Goal: Task Accomplishment & Management: Use online tool/utility

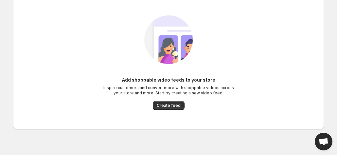
scroll to position [26, 0]
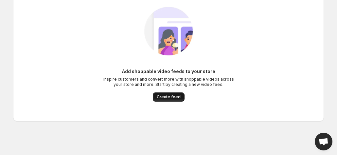
click at [175, 98] on span "Create feed" at bounding box center [169, 96] width 24 height 5
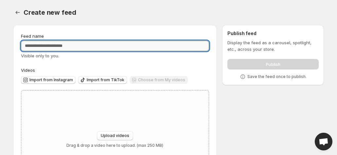
click at [75, 46] on input "Feed name" at bounding box center [115, 46] width 188 height 10
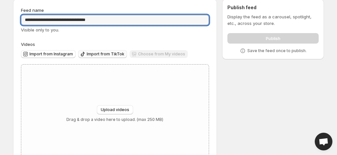
scroll to position [17, 0]
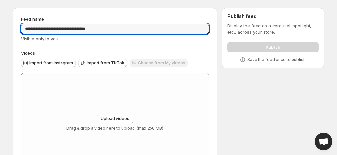
type input "**********"
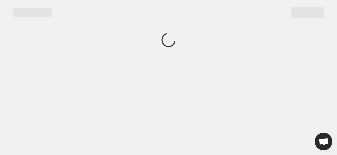
scroll to position [0, 0]
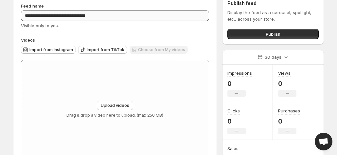
scroll to position [52, 0]
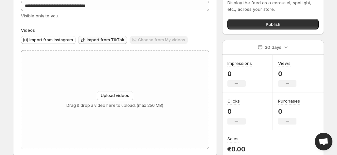
click at [97, 37] on span "Import from TikTok" at bounding box center [106, 39] width 38 height 5
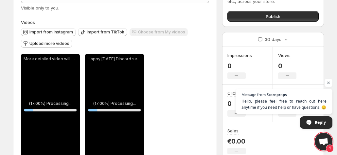
scroll to position [67, 0]
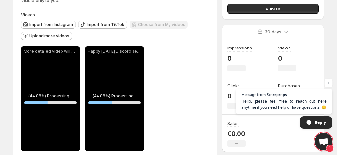
click at [326, 82] on span "Open chat" at bounding box center [328, 83] width 8 height 8
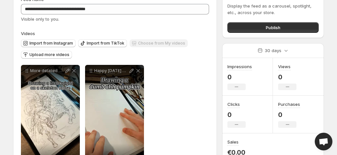
scroll to position [34, 0]
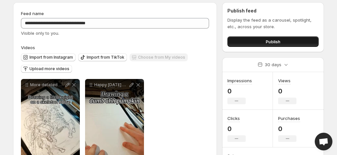
click at [279, 38] on span "Publish" at bounding box center [272, 41] width 15 height 7
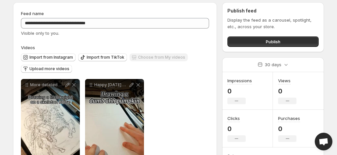
scroll to position [0, 0]
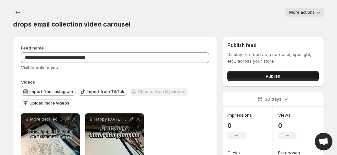
click at [252, 71] on button "Publish" at bounding box center [272, 76] width 91 height 10
